Goal: Register for event/course

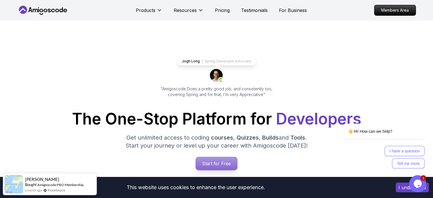
click at [222, 162] on p "Start for Free" at bounding box center [216, 163] width 41 height 13
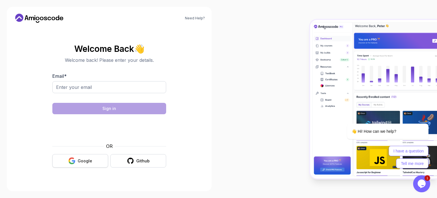
click at [79, 156] on button "Google" at bounding box center [80, 160] width 56 height 13
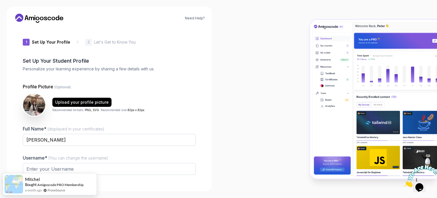
type input "wittyhawk1f1b9"
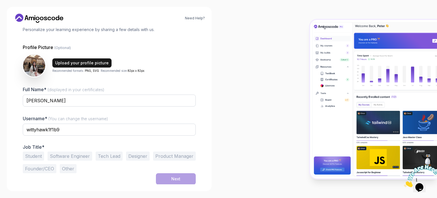
scroll to position [39, 0]
click at [114, 155] on button "Tech Lead" at bounding box center [109, 155] width 27 height 9
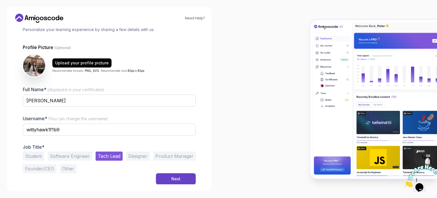
click at [77, 156] on button "Software Engineer" at bounding box center [69, 155] width 45 height 9
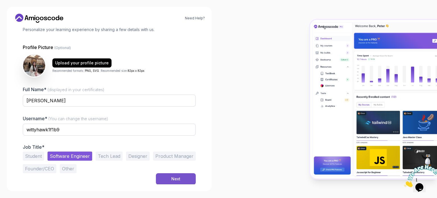
click at [184, 175] on button "Next" at bounding box center [176, 178] width 40 height 11
click at [35, 157] on button "Student" at bounding box center [33, 155] width 21 height 9
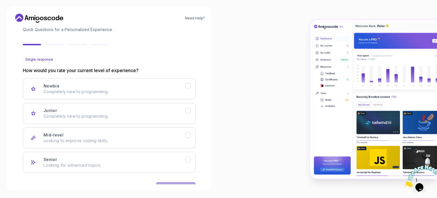
click at [182, 178] on div "Back Next" at bounding box center [109, 188] width 173 height 30
click at [156, 93] on p "Completely new to programming." at bounding box center [115, 92] width 142 height 6
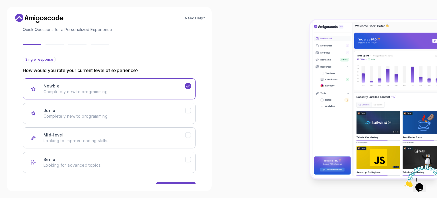
scroll to position [57, 0]
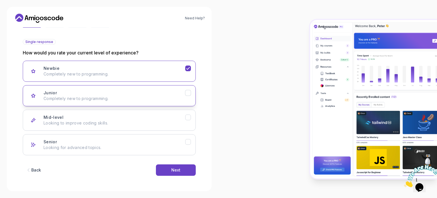
click at [143, 103] on button "Junior Completely new to programming." at bounding box center [109, 95] width 173 height 21
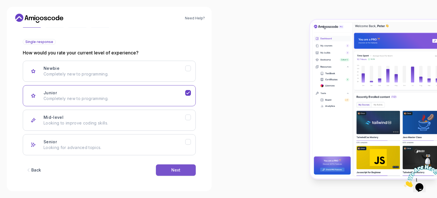
click at [173, 167] on div "Next" at bounding box center [175, 170] width 9 height 6
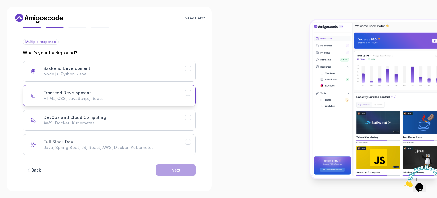
click at [180, 85] on button "Frontend Development HTML, CSS, JavaScript, React" at bounding box center [109, 95] width 173 height 21
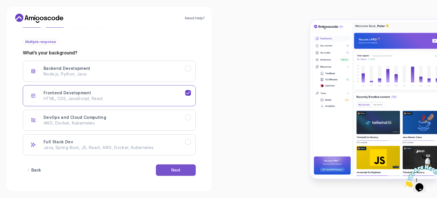
click at [176, 170] on div "Next" at bounding box center [175, 170] width 9 height 6
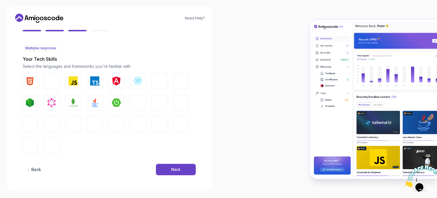
scroll to position [50, 0]
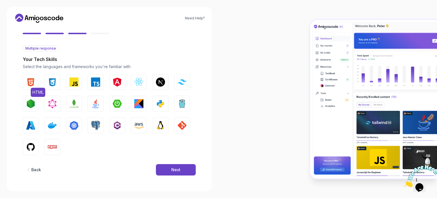
click at [34, 82] on img "button" at bounding box center [30, 81] width 9 height 9
click at [46, 81] on button "CSS" at bounding box center [52, 82] width 16 height 16
click at [162, 101] on img "button" at bounding box center [160, 103] width 9 height 9
click at [172, 160] on div "Back Next" at bounding box center [109, 170] width 173 height 30
click at [172, 167] on div "Next" at bounding box center [175, 170] width 9 height 6
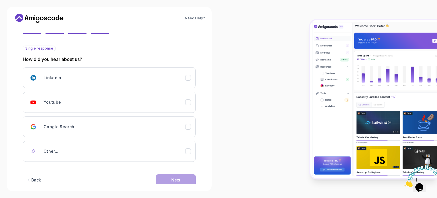
click at [137, 90] on div "LinkedIn Youtube Google Search Other..." at bounding box center [109, 114] width 173 height 94
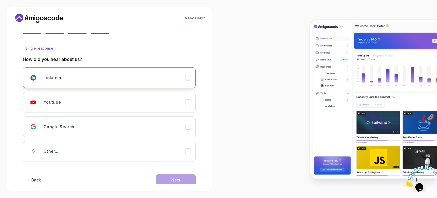
click at [132, 81] on div "LinkedIn" at bounding box center [115, 77] width 142 height 11
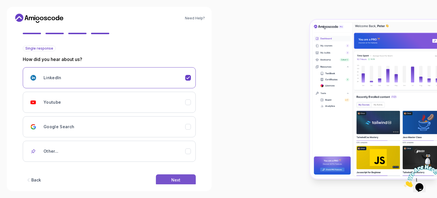
click at [181, 176] on button "Next" at bounding box center [176, 179] width 40 height 11
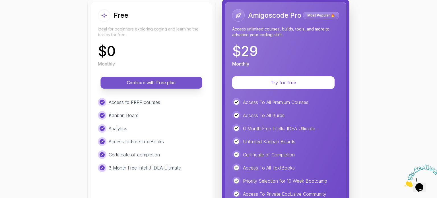
scroll to position [94, 0]
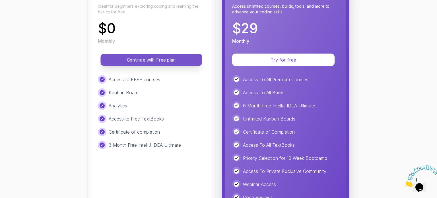
click at [181, 54] on button "Continue with Free plan" at bounding box center [151, 60] width 102 height 12
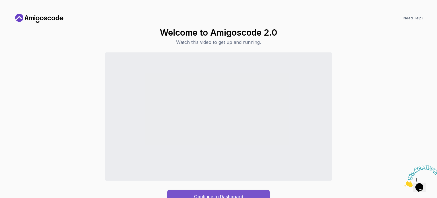
click at [262, 191] on button "Continue to Dashboard" at bounding box center [218, 196] width 102 height 14
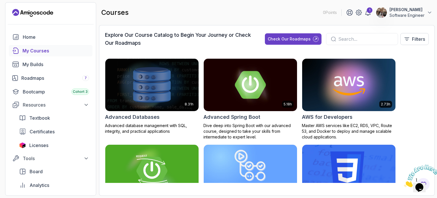
click at [262, 191] on div "Explore Our Course Catalog to Begin Your Journey or Check Our Roadmaps Check Ou…" at bounding box center [267, 110] width 336 height 170
